Goal: Information Seeking & Learning: Learn about a topic

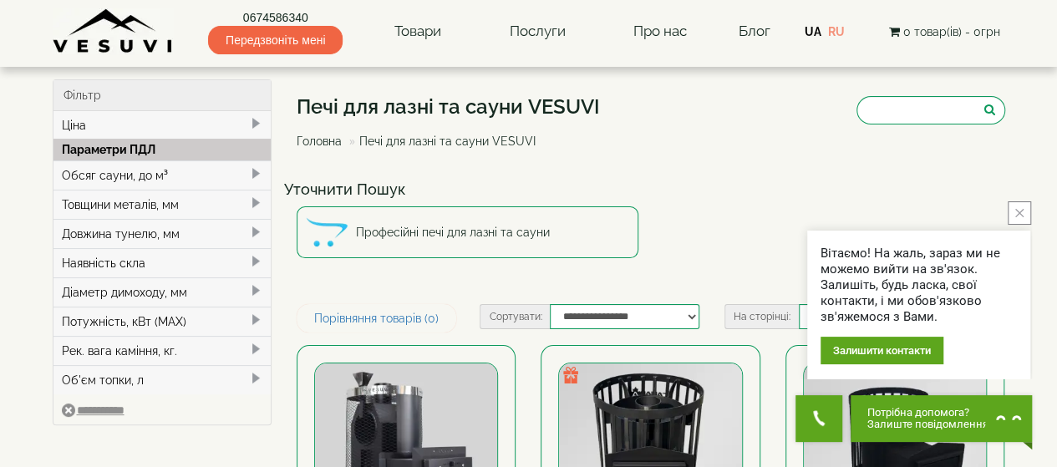
click at [250, 170] on span at bounding box center [255, 173] width 13 height 13
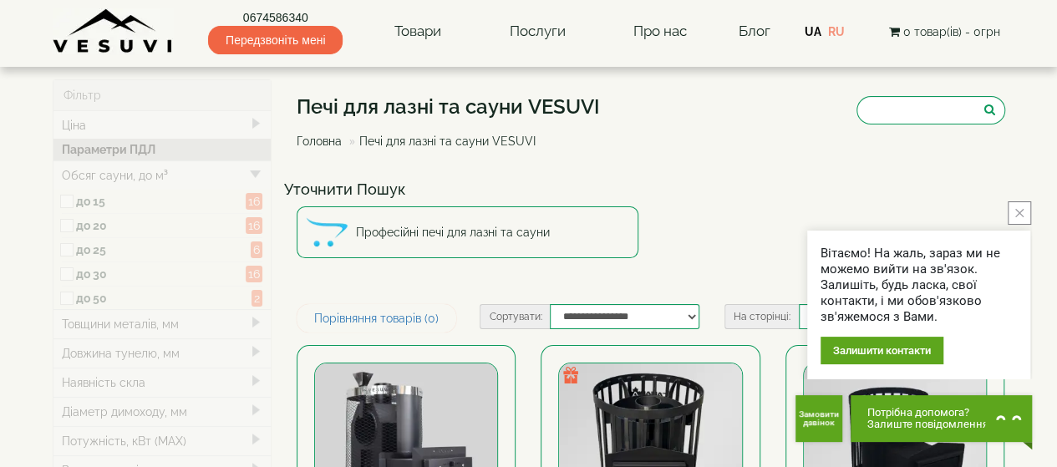
type input "*****"
